Goal: Task Accomplishment & Management: Manage account settings

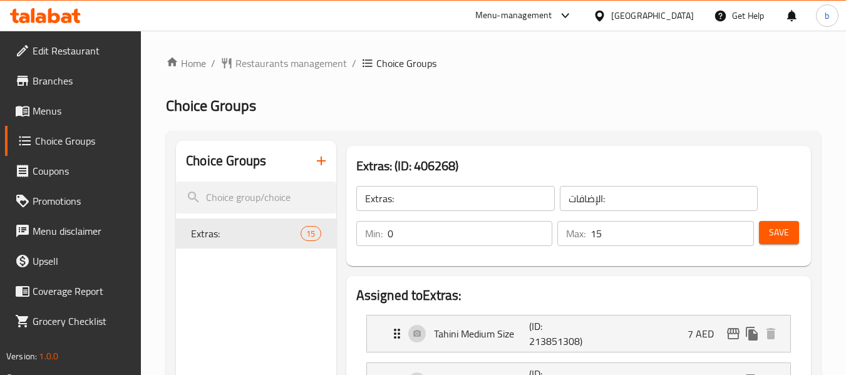
scroll to position [313, 0]
click at [61, 22] on icon at bounding box center [45, 15] width 71 height 15
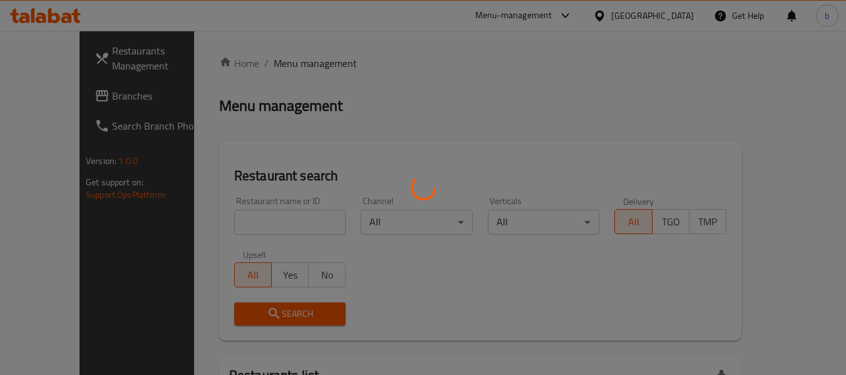
click at [41, 95] on div at bounding box center [423, 187] width 846 height 375
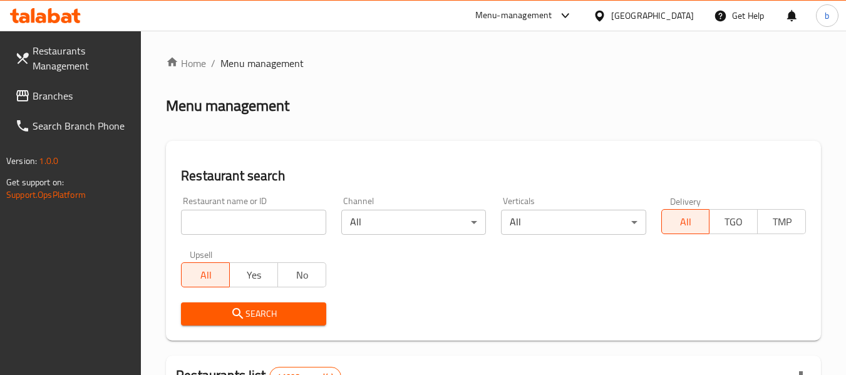
click at [63, 97] on span "Branches" at bounding box center [82, 95] width 99 height 15
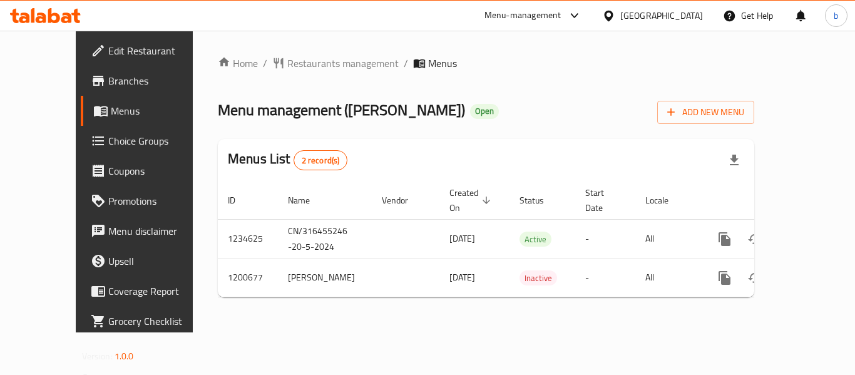
click at [108, 148] on span "Choice Groups" at bounding box center [158, 140] width 100 height 15
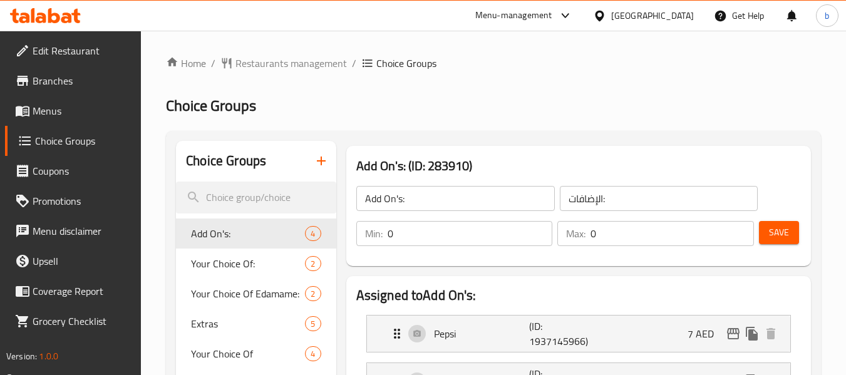
scroll to position [63, 0]
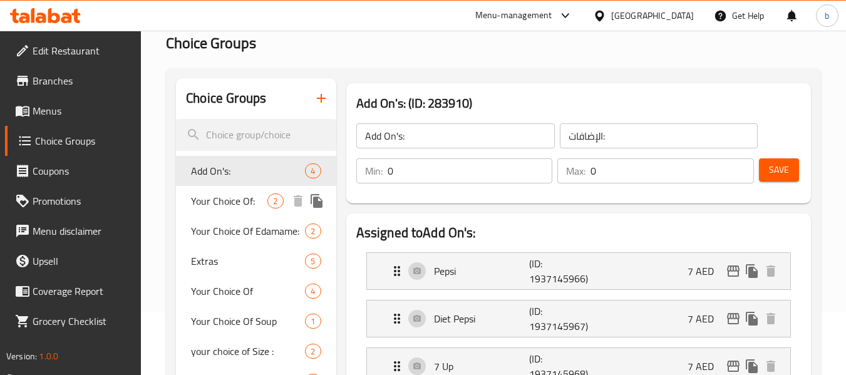
click at [224, 198] on span "Your Choice Of:" at bounding box center [229, 200] width 76 height 15
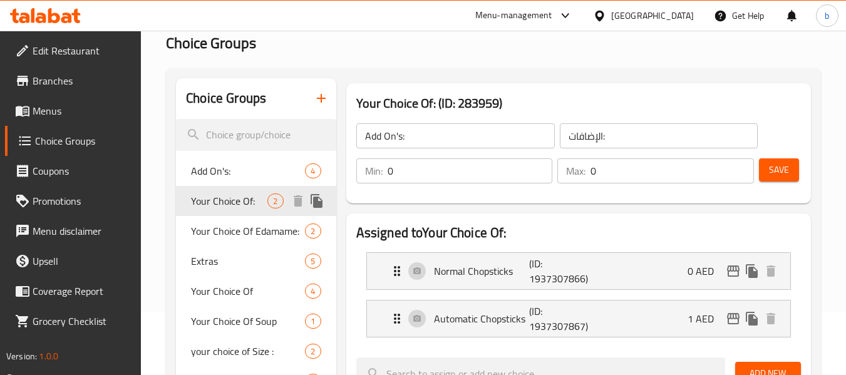
type input "Your Choice Of:"
type input "اختيارك من:"
type input "1"
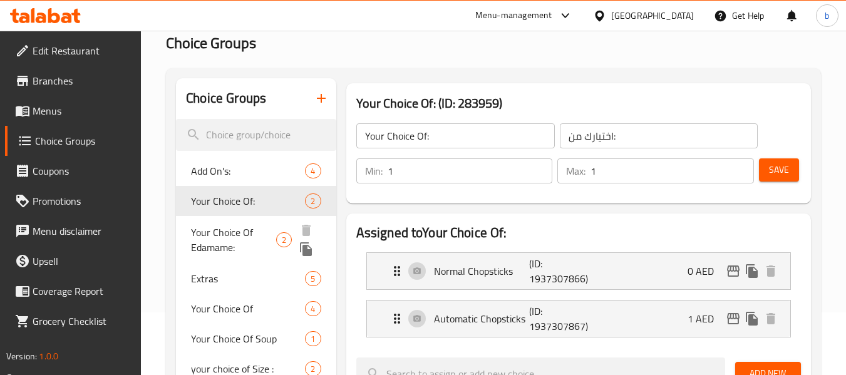
click at [220, 227] on span "Your Choice Of Edamame:" at bounding box center [233, 240] width 85 height 30
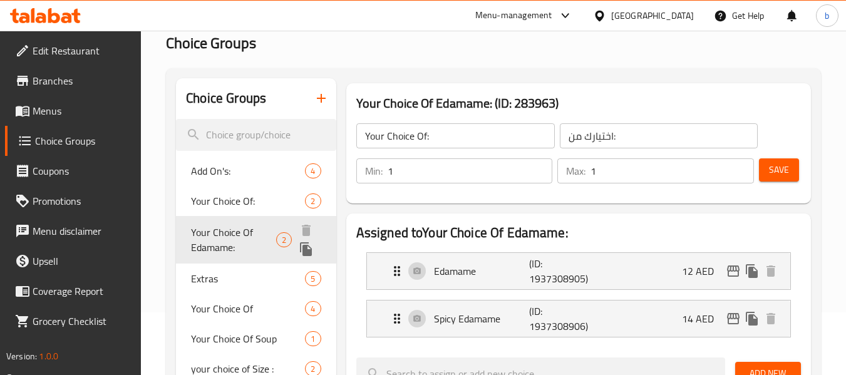
type input "Your Choice Of Edamame:"
type input "إختيارك من ادامامي:"
type input "0"
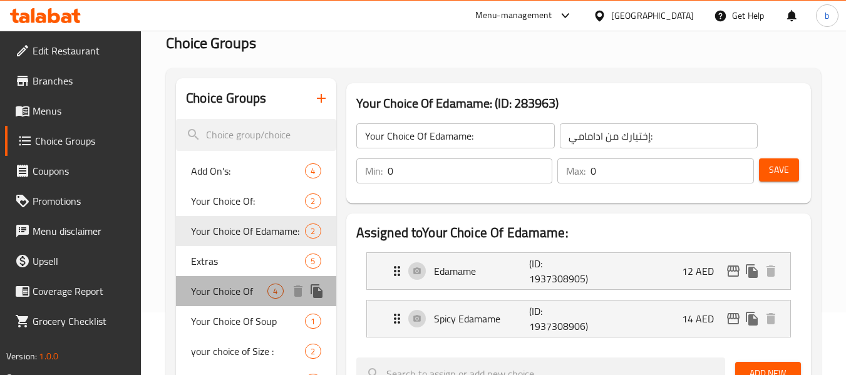
click at [208, 289] on span "Your Choice Of" at bounding box center [229, 291] width 76 height 15
type input "Your Choice Of"
type input "اختيارك من:"
type input "1"
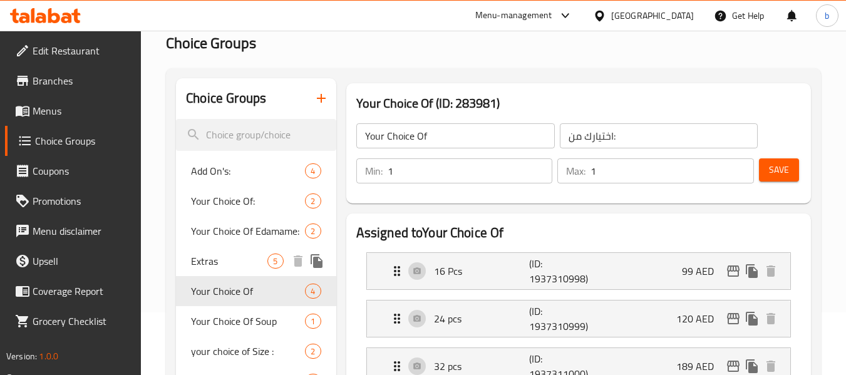
click at [204, 255] on span "Extras" at bounding box center [229, 261] width 76 height 15
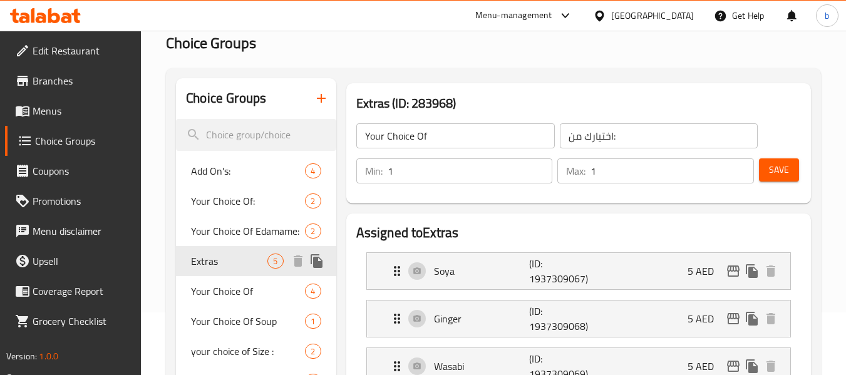
type input "Extras"
type input "اضافات:"
type input "0"
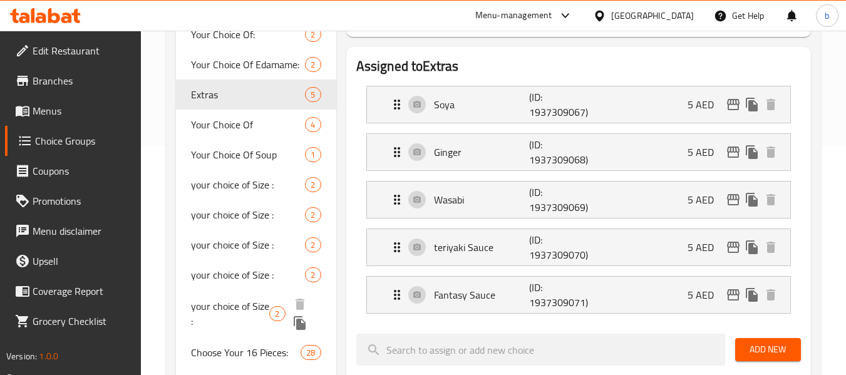
scroll to position [313, 0]
